Goal: Information Seeking & Learning: Learn about a topic

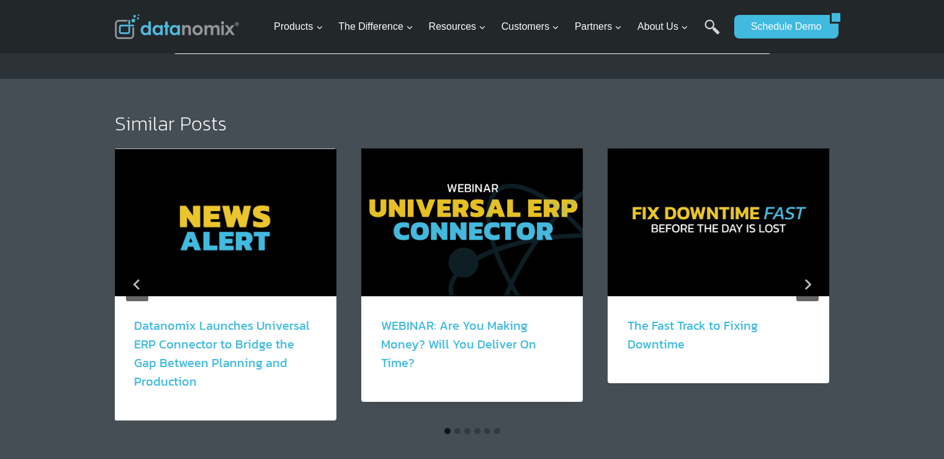
scroll to position [2173, 0]
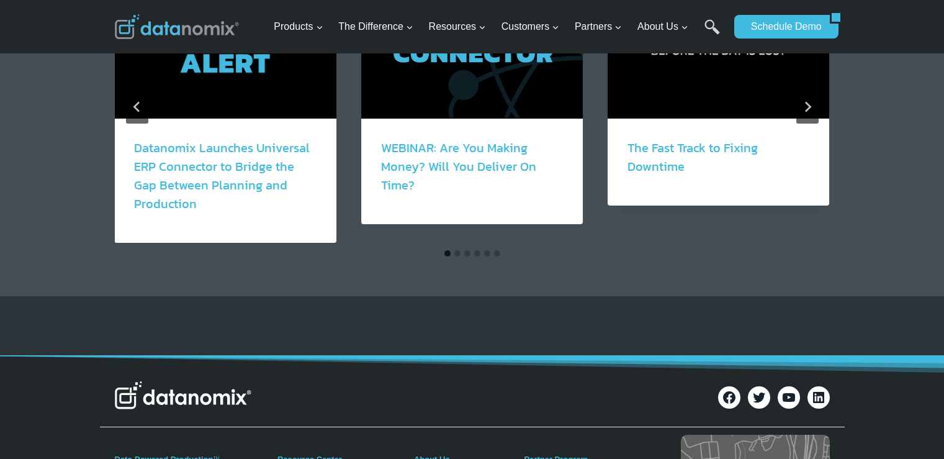
drag, startPoint x: 487, startPoint y: 251, endPoint x: 494, endPoint y: 254, distance: 7.3
click at [487, 251] on button "Go to slide 5" at bounding box center [487, 253] width 6 height 6
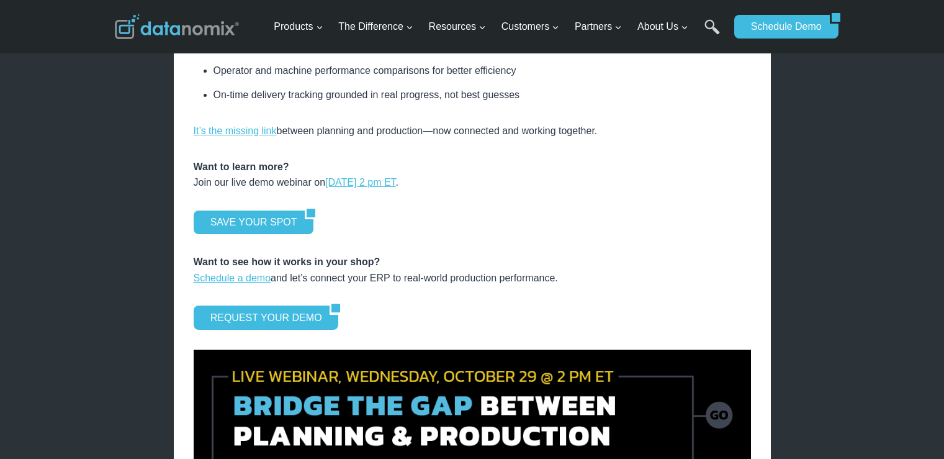
scroll to position [1428, 0]
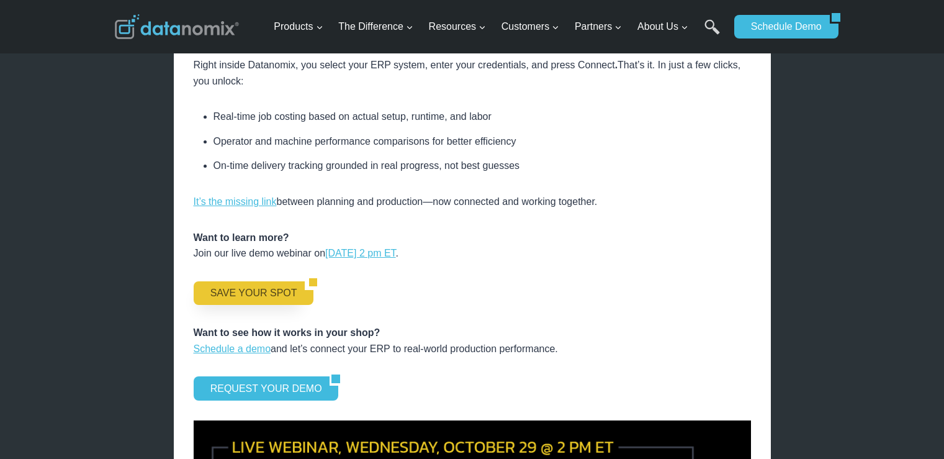
click at [228, 289] on link "SAVE YOUR SPOT" at bounding box center [250, 293] width 112 height 24
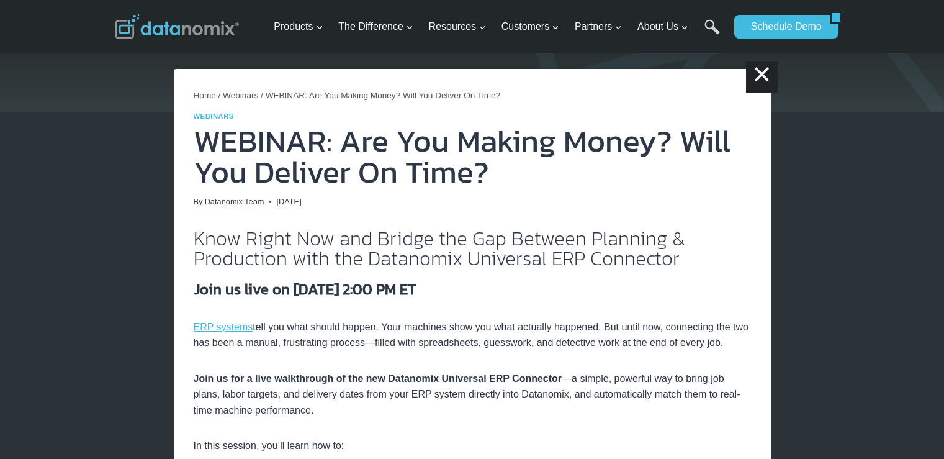
scroll to position [186, 0]
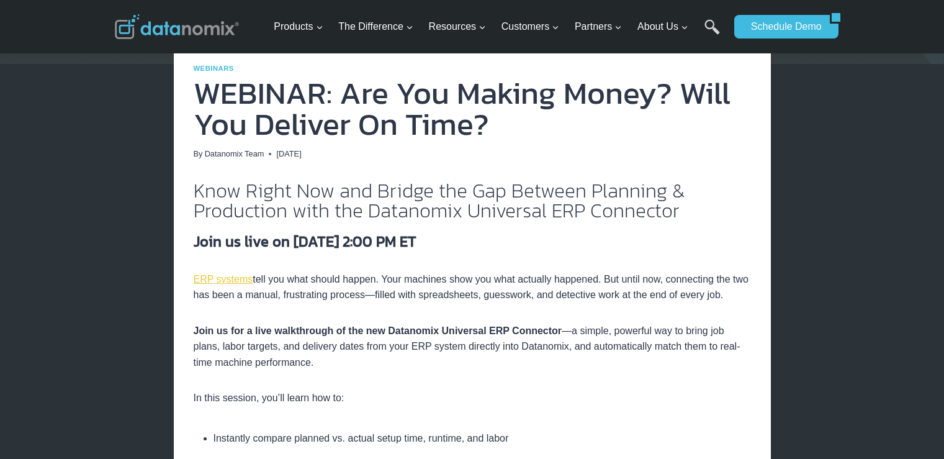
click at [215, 276] on link "ERP systems" at bounding box center [224, 279] width 60 height 11
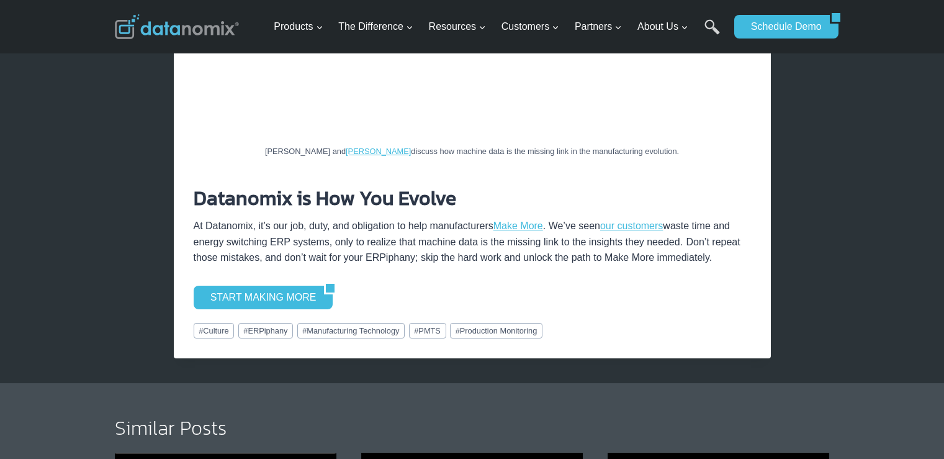
scroll to position [2359, 0]
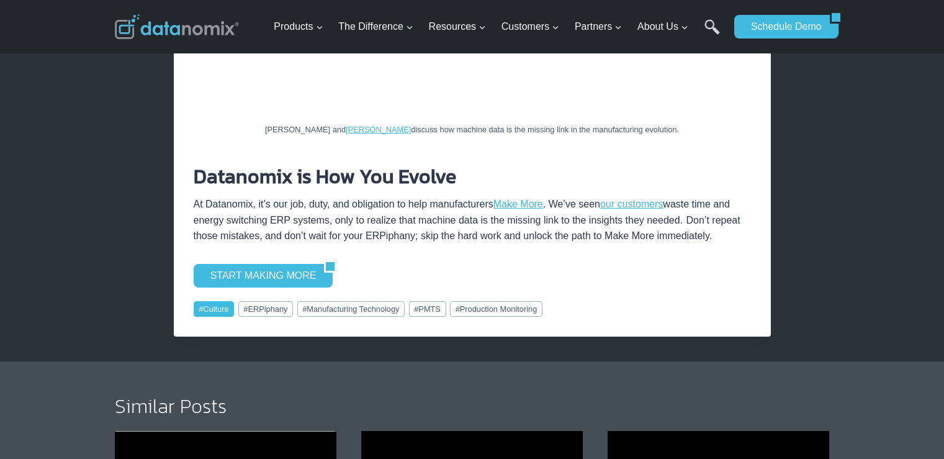
click at [224, 301] on link "# Culture" at bounding box center [214, 308] width 41 height 15
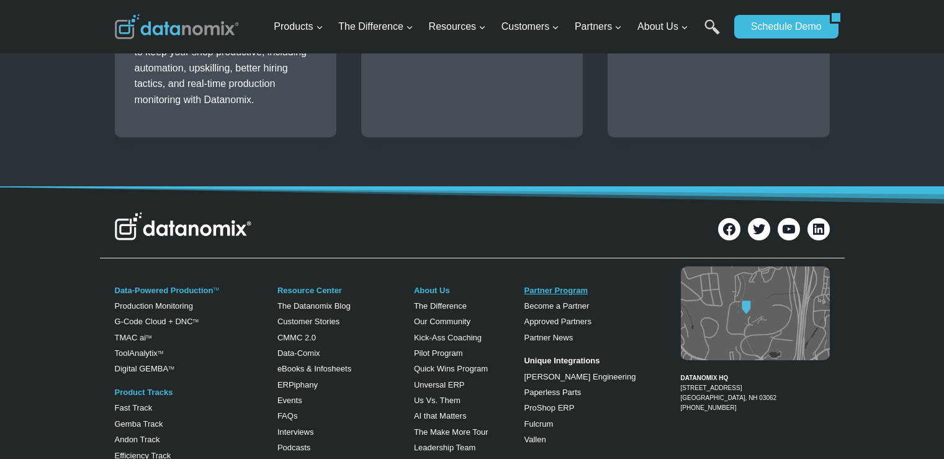
scroll to position [993, 0]
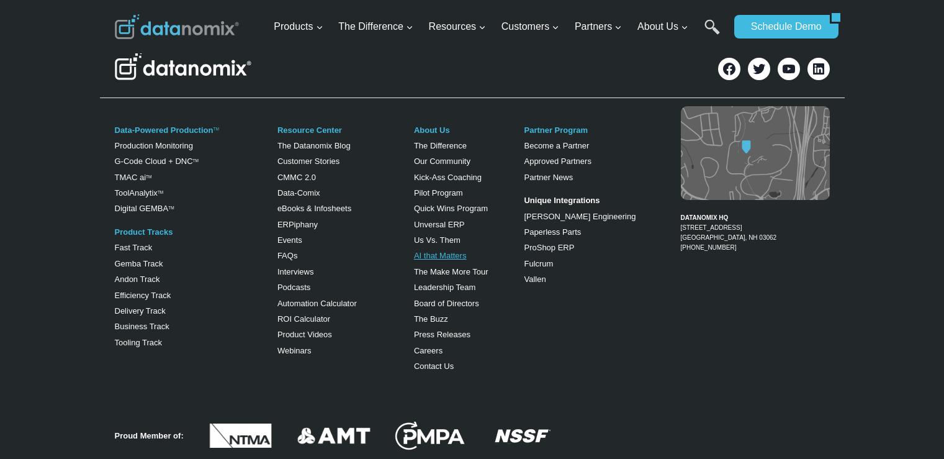
click at [431, 251] on link "AI that Matters" at bounding box center [440, 255] width 53 height 9
